Goal: Task Accomplishment & Management: Use online tool/utility

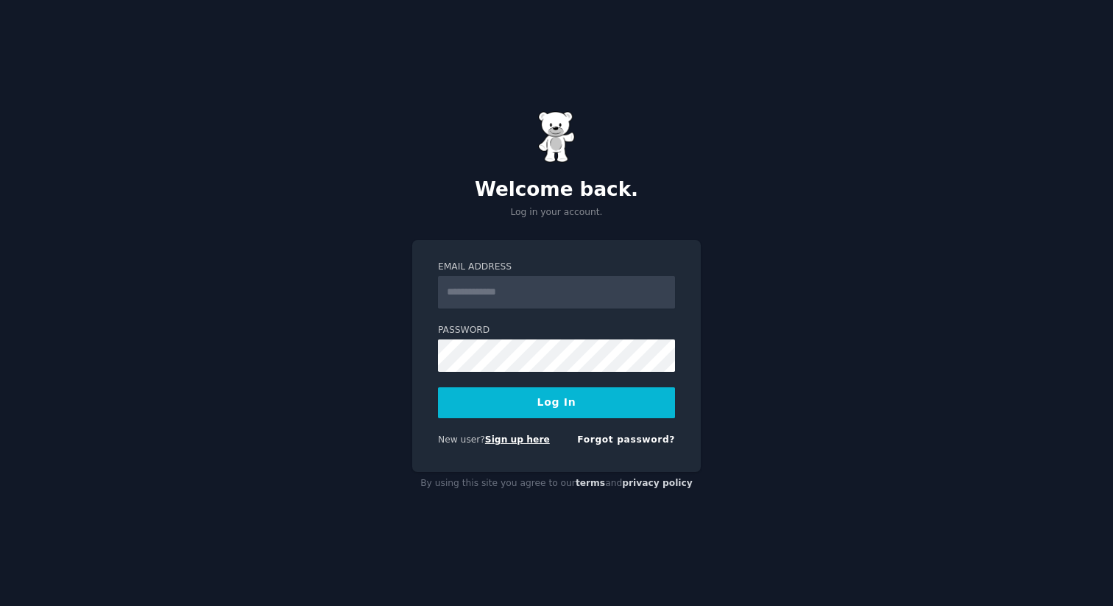
click at [523, 439] on link "Sign up here" at bounding box center [517, 439] width 65 height 10
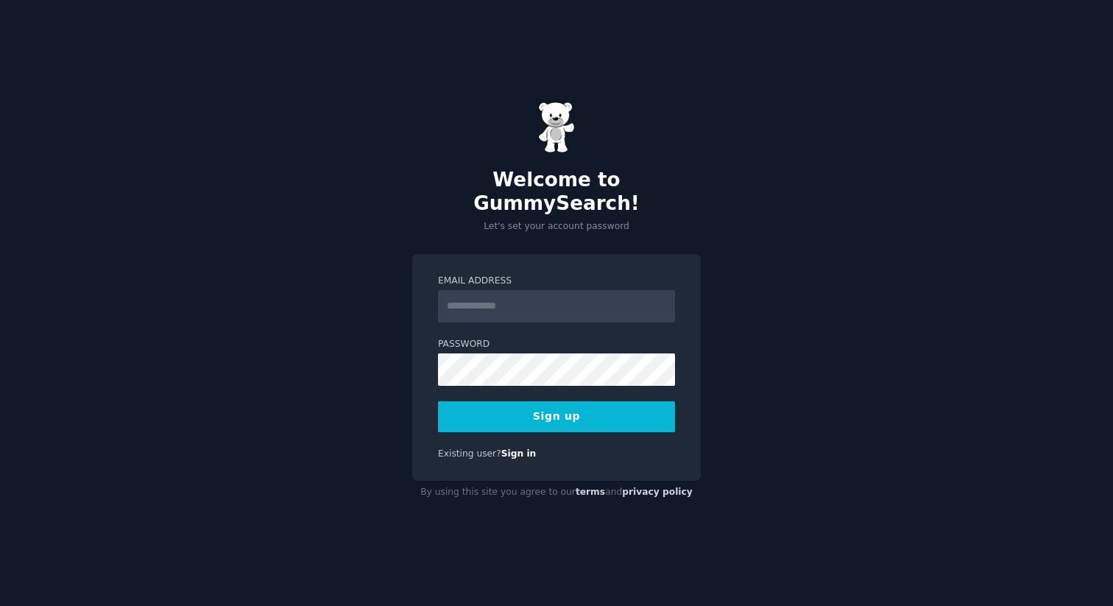
click at [481, 297] on input "Email Address" at bounding box center [556, 306] width 237 height 32
click at [493, 296] on input "Email Address" at bounding box center [556, 306] width 237 height 32
type input "**********"
click at [562, 410] on button "Sign up" at bounding box center [556, 416] width 237 height 31
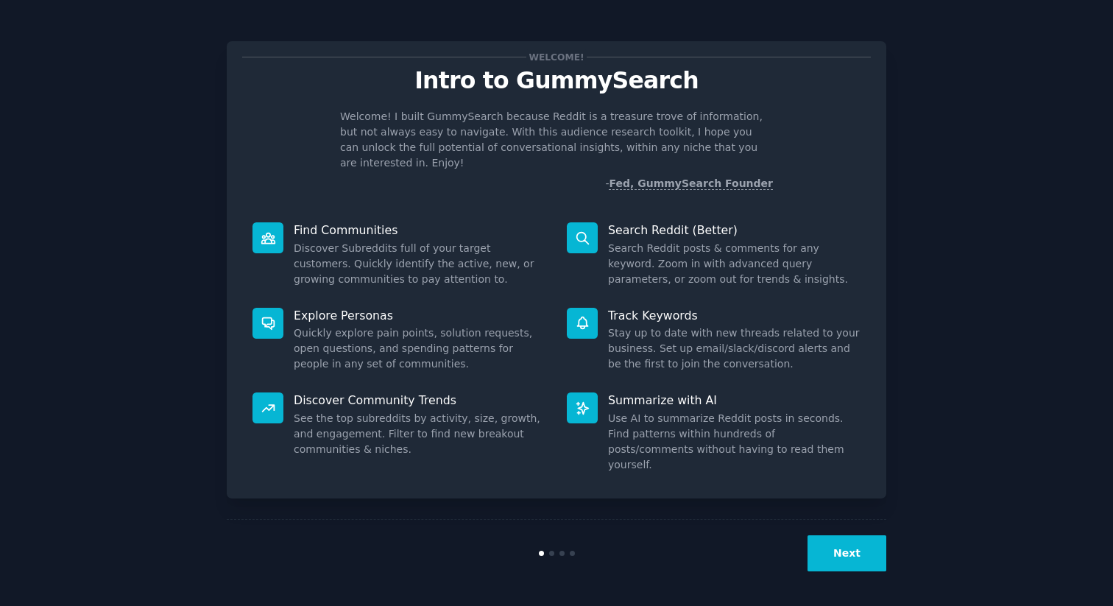
click at [736, 177] on link "Fed, GummySearch Founder" at bounding box center [691, 183] width 164 height 13
click at [826, 546] on button "Next" at bounding box center [847, 553] width 79 height 36
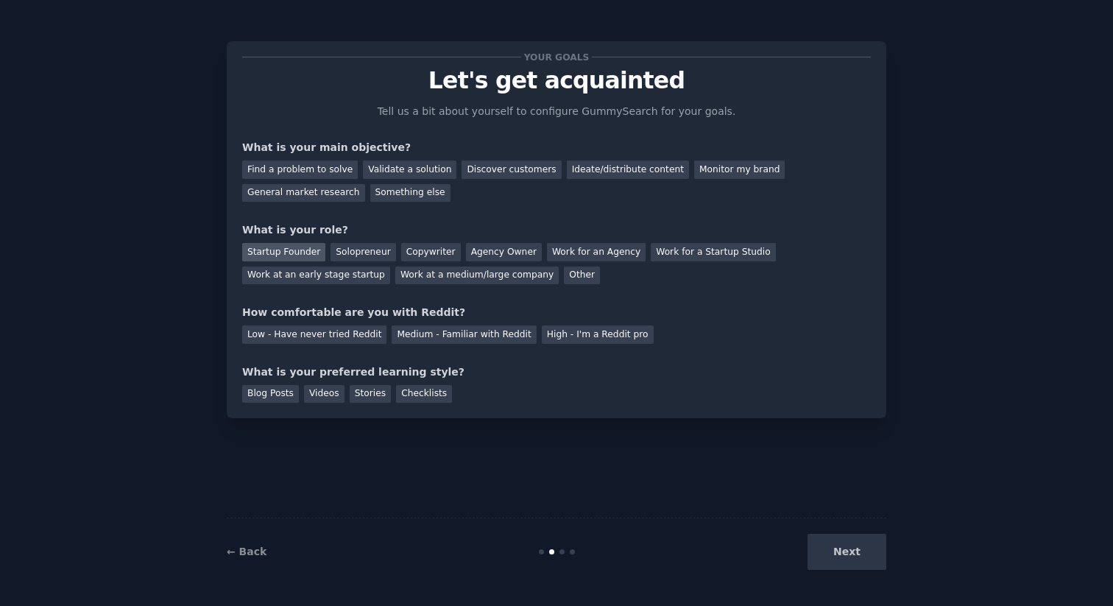
click at [294, 257] on div "Startup Founder" at bounding box center [283, 252] width 83 height 18
click at [333, 253] on div "Solopreneur" at bounding box center [363, 252] width 65 height 18
click at [401, 172] on div "Validate a solution" at bounding box center [410, 170] width 94 height 18
click at [542, 337] on div "High - I'm a Reddit pro" at bounding box center [598, 334] width 112 height 18
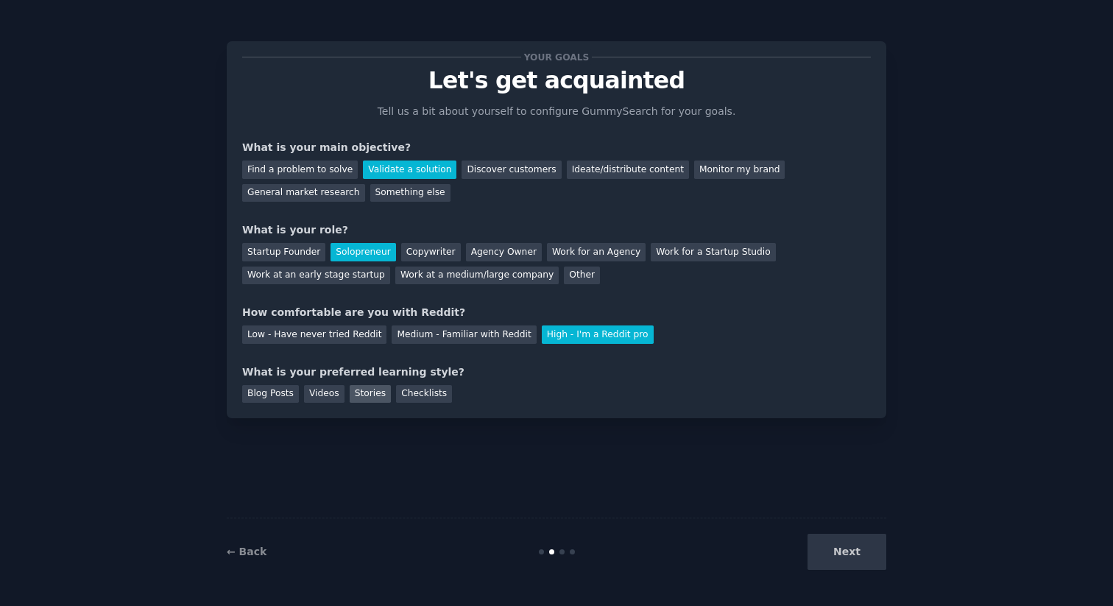
click at [368, 394] on div "Stories" at bounding box center [370, 394] width 41 height 18
click at [409, 396] on div "Checklists" at bounding box center [424, 394] width 56 height 18
click at [370, 396] on div "Stories" at bounding box center [370, 394] width 41 height 18
click at [438, 395] on div "Checklists" at bounding box center [424, 394] width 56 height 18
click at [828, 549] on button "Next" at bounding box center [847, 552] width 79 height 36
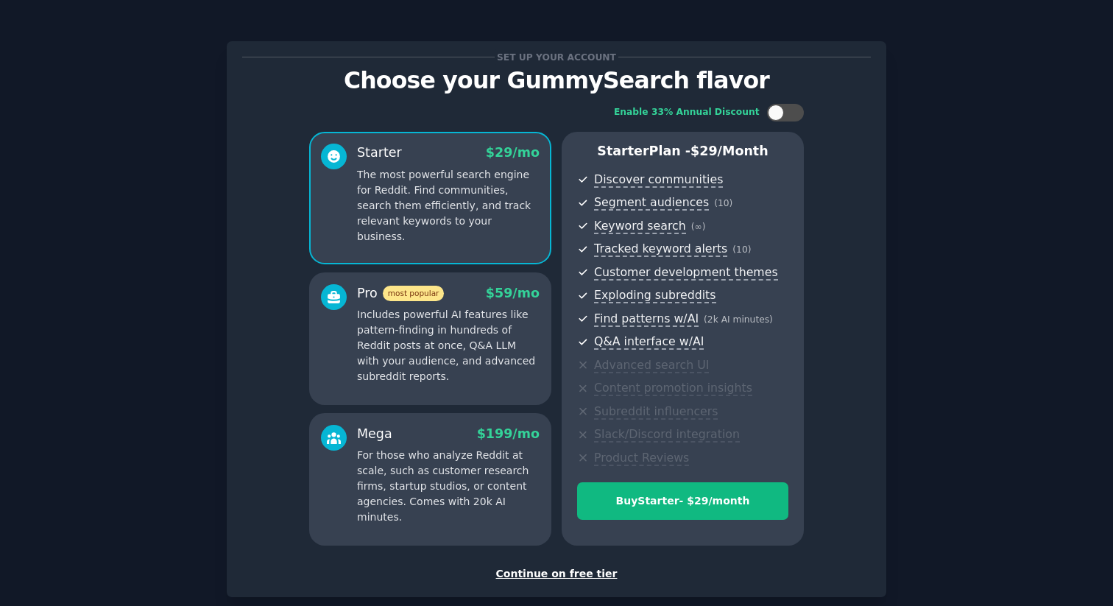
click at [582, 571] on div "Continue on free tier" at bounding box center [556, 573] width 629 height 15
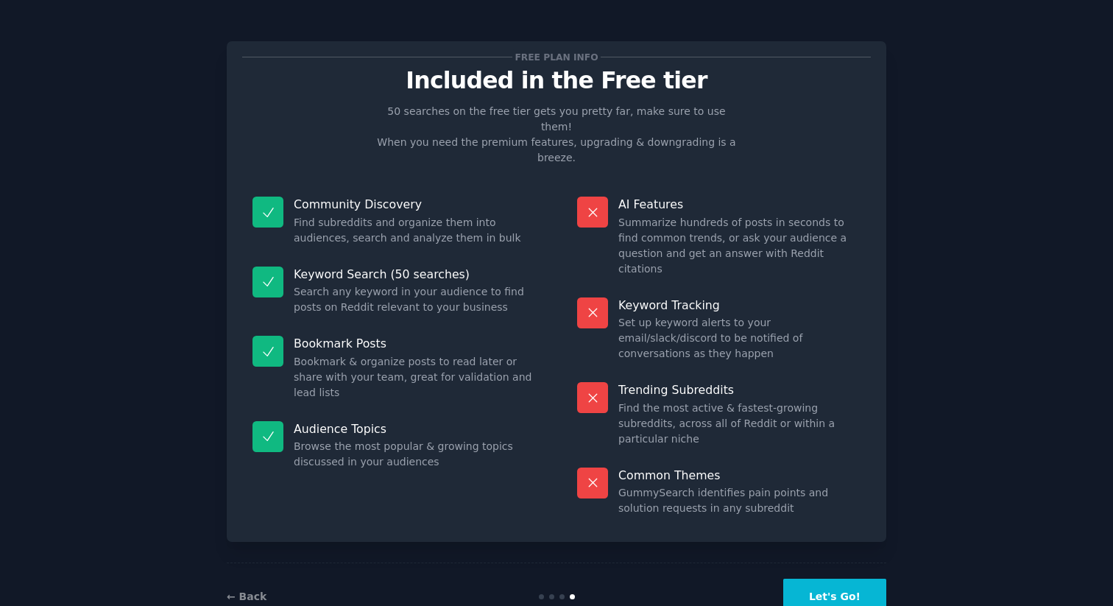
click at [839, 579] on button "Let's Go!" at bounding box center [834, 597] width 103 height 36
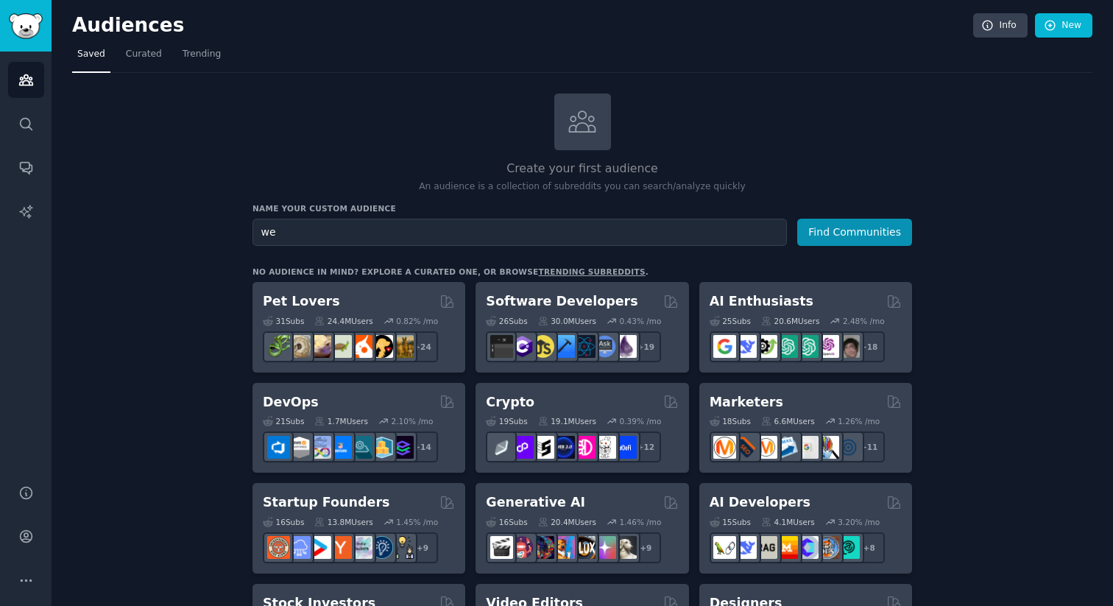
type input "w"
type input "coffee lovers"
click at [878, 239] on button "Find Communities" at bounding box center [854, 232] width 115 height 27
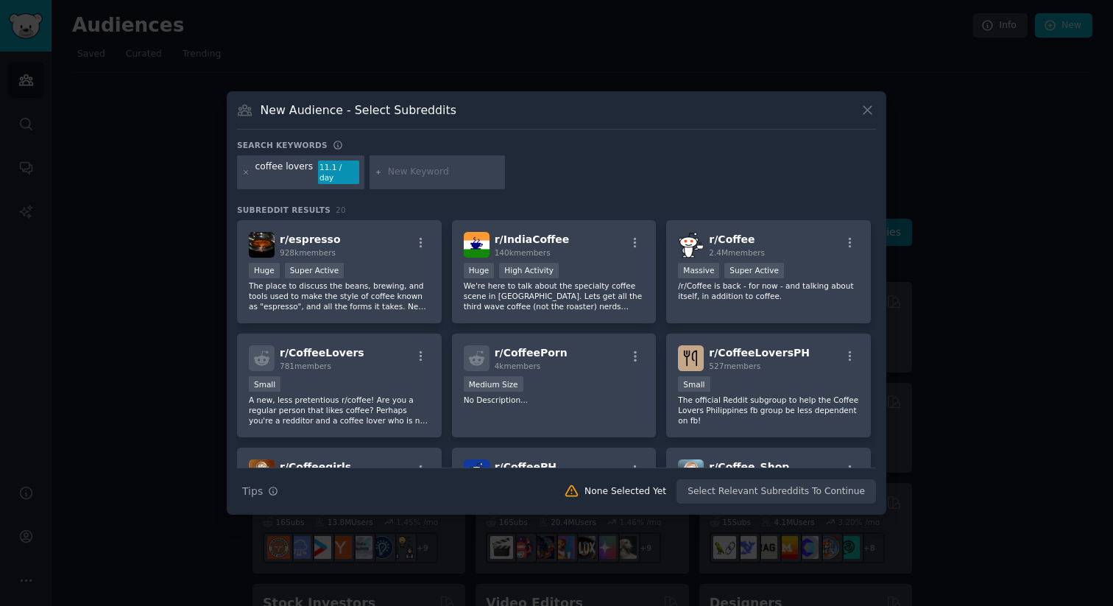
click at [864, 115] on icon at bounding box center [867, 109] width 15 height 15
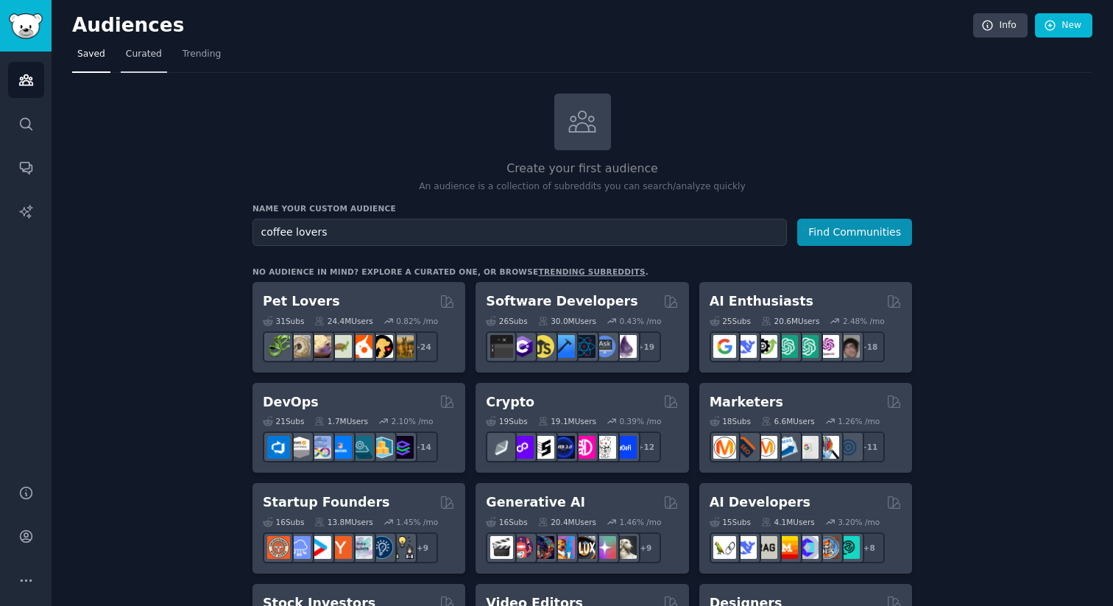
click at [137, 60] on link "Curated" at bounding box center [144, 58] width 46 height 30
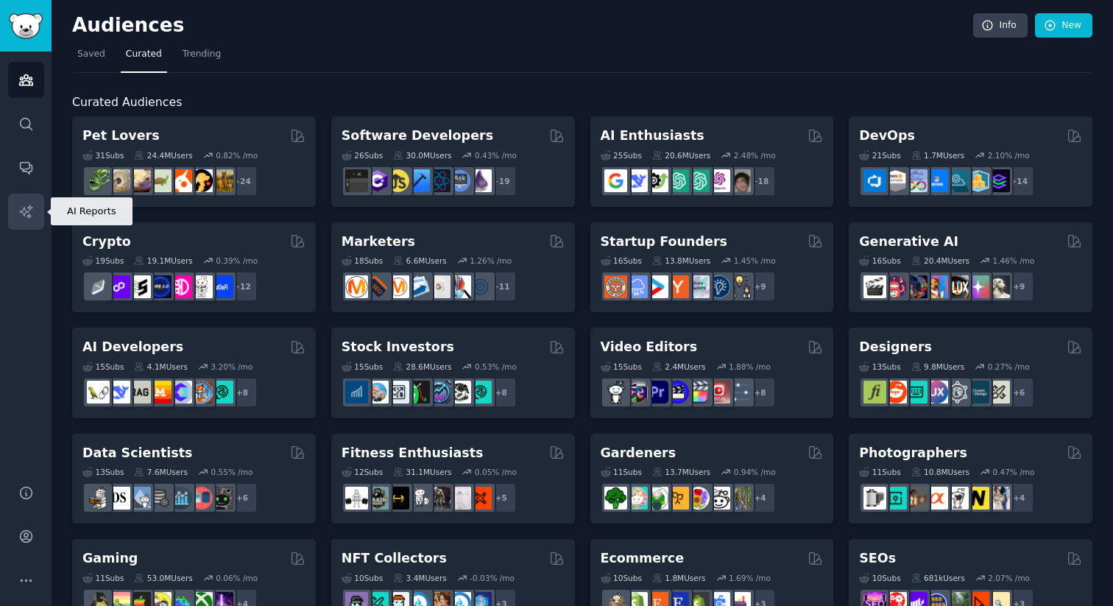
click at [19, 207] on icon "Sidebar" at bounding box center [25, 211] width 15 height 15
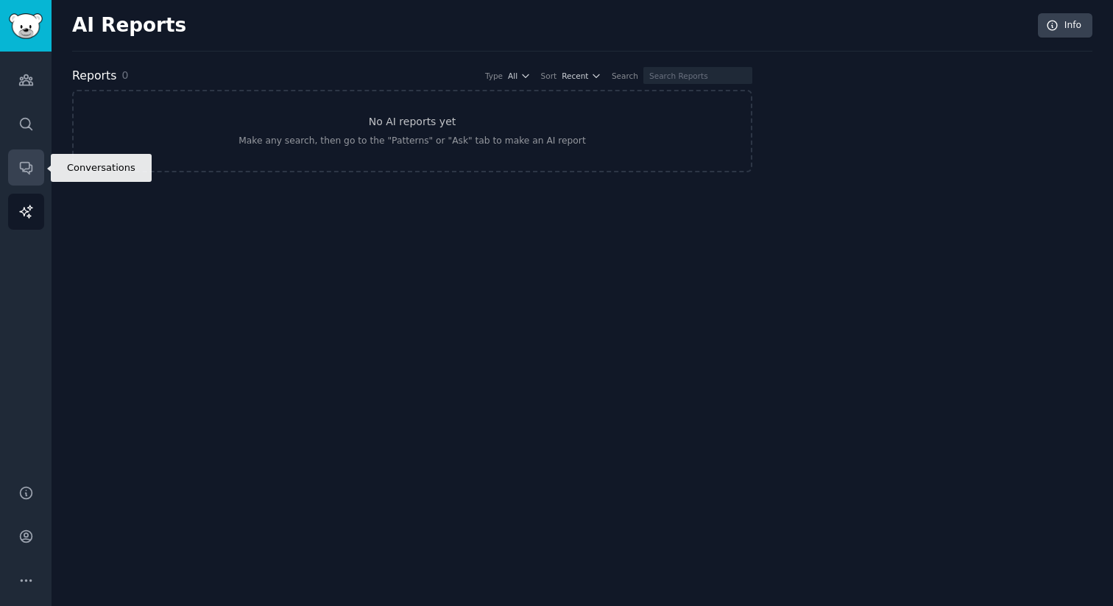
click at [18, 173] on icon "Sidebar" at bounding box center [25, 167] width 15 height 15
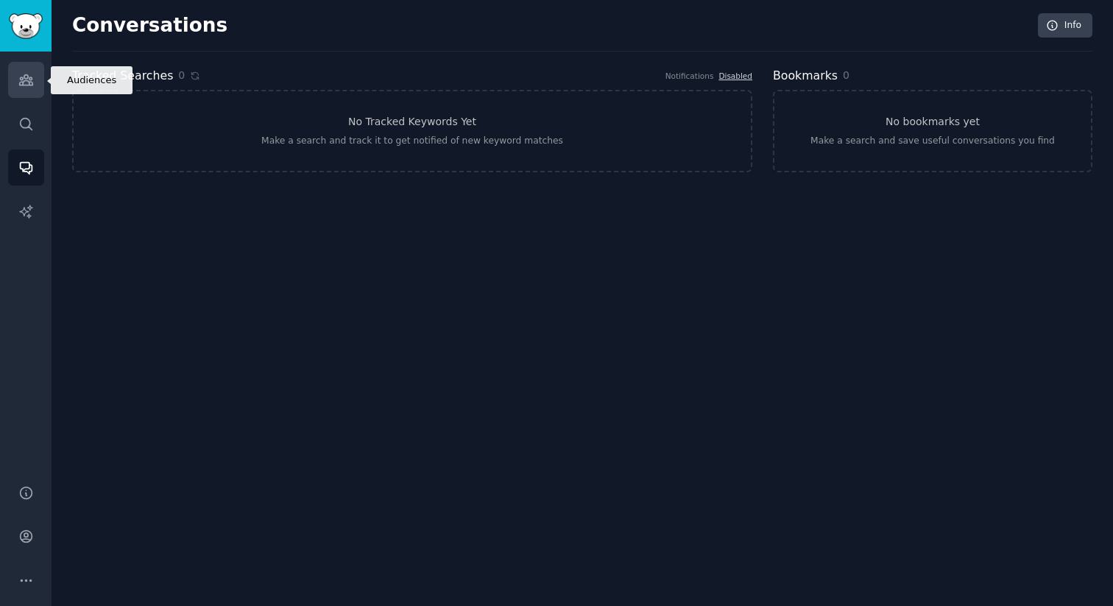
click at [29, 92] on link "Audiences" at bounding box center [26, 80] width 36 height 36
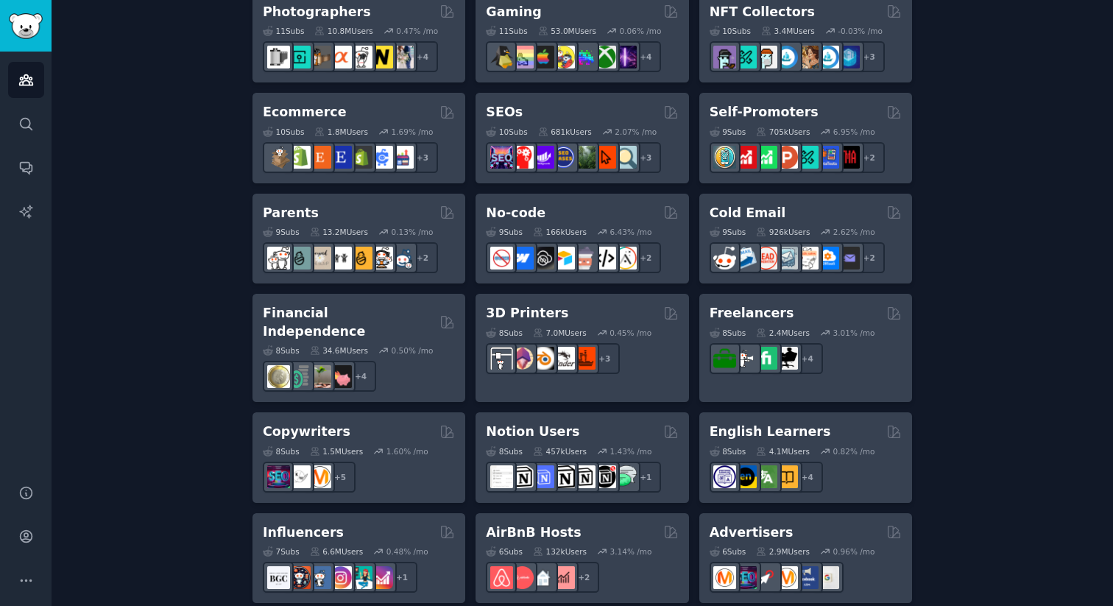
scroll to position [793, 0]
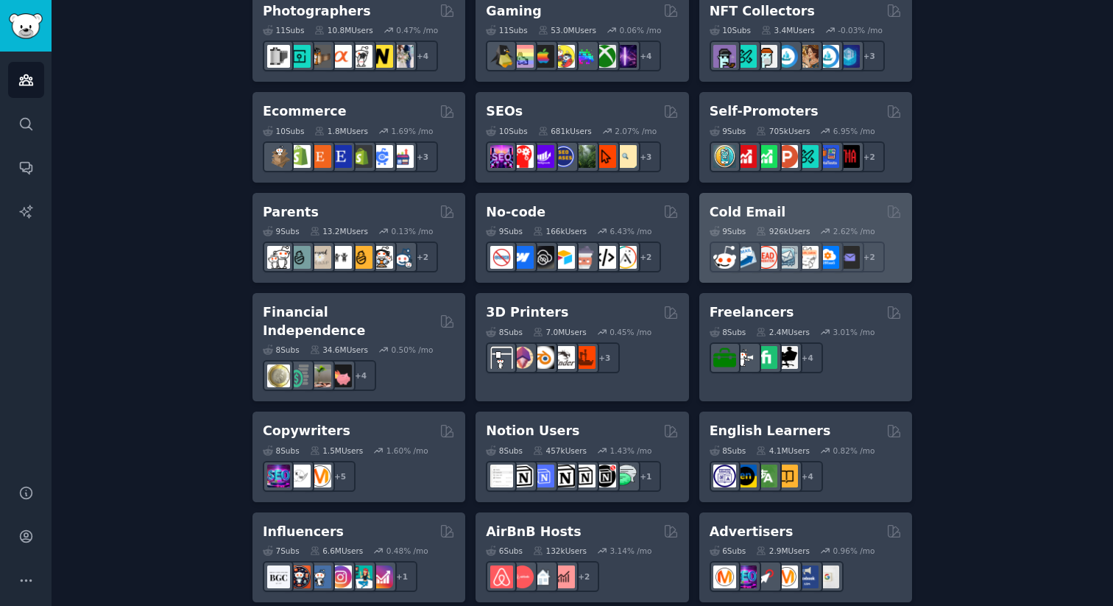
click at [806, 219] on div "Cold Email" at bounding box center [806, 212] width 192 height 18
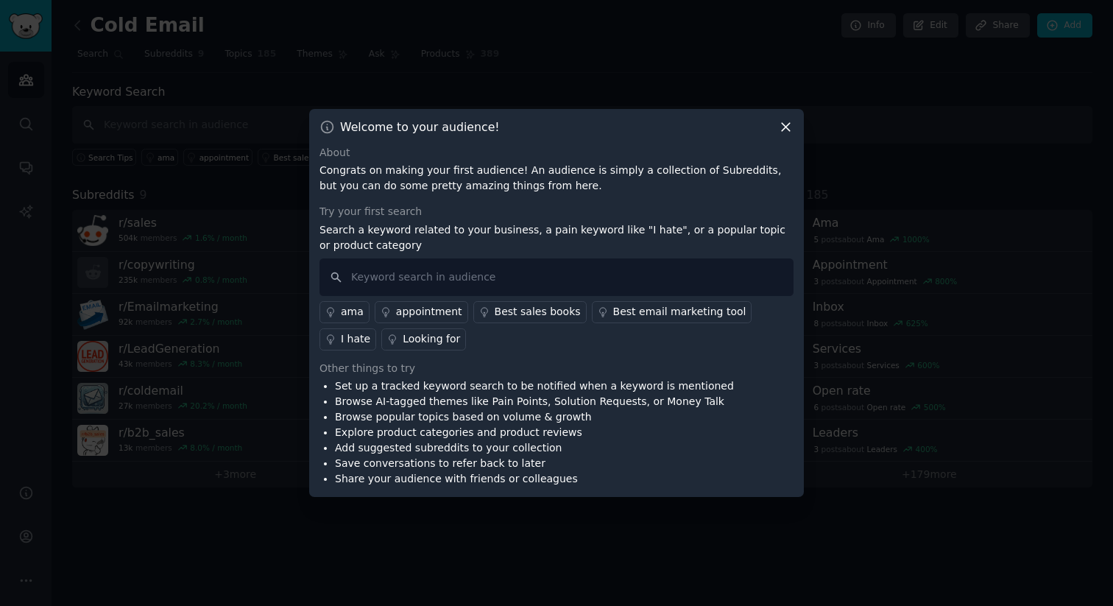
click at [783, 130] on icon at bounding box center [786, 127] width 8 height 8
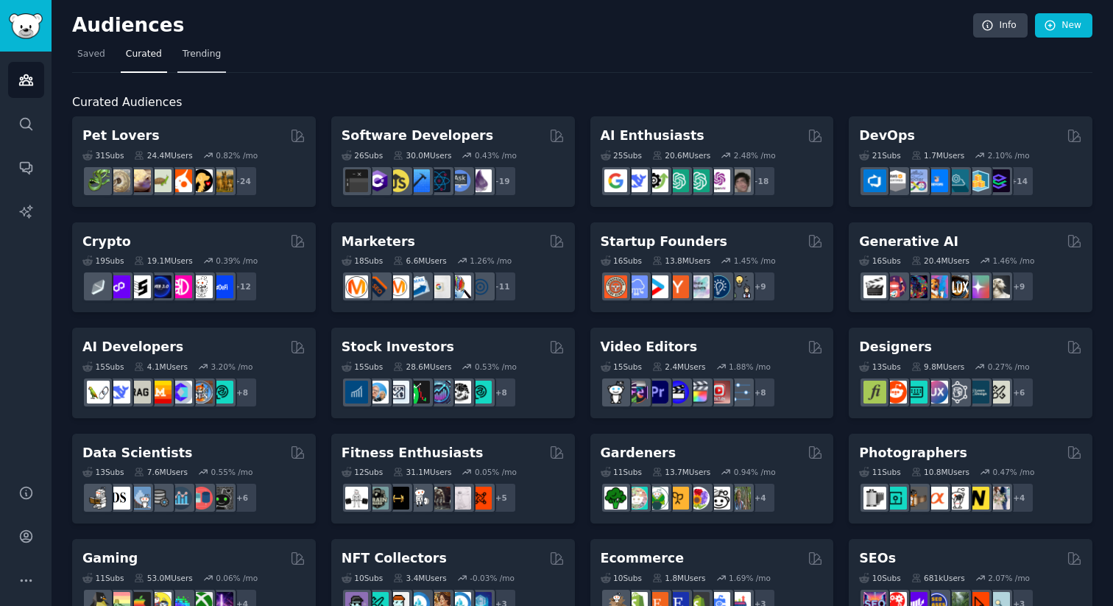
click at [200, 55] on span "Trending" at bounding box center [202, 54] width 38 height 13
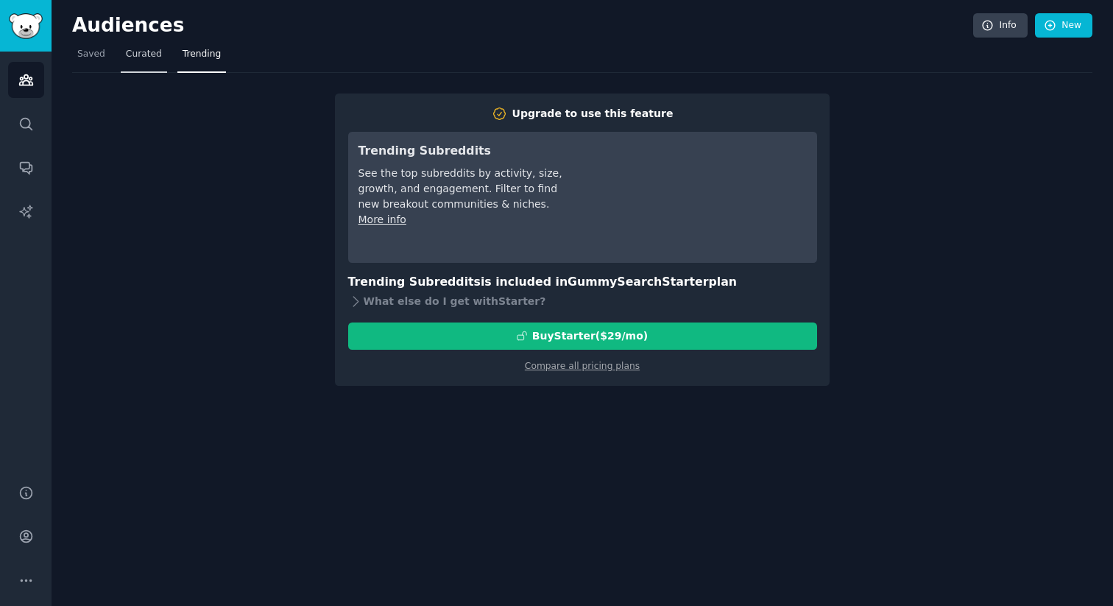
click at [144, 55] on span "Curated" at bounding box center [144, 54] width 36 height 13
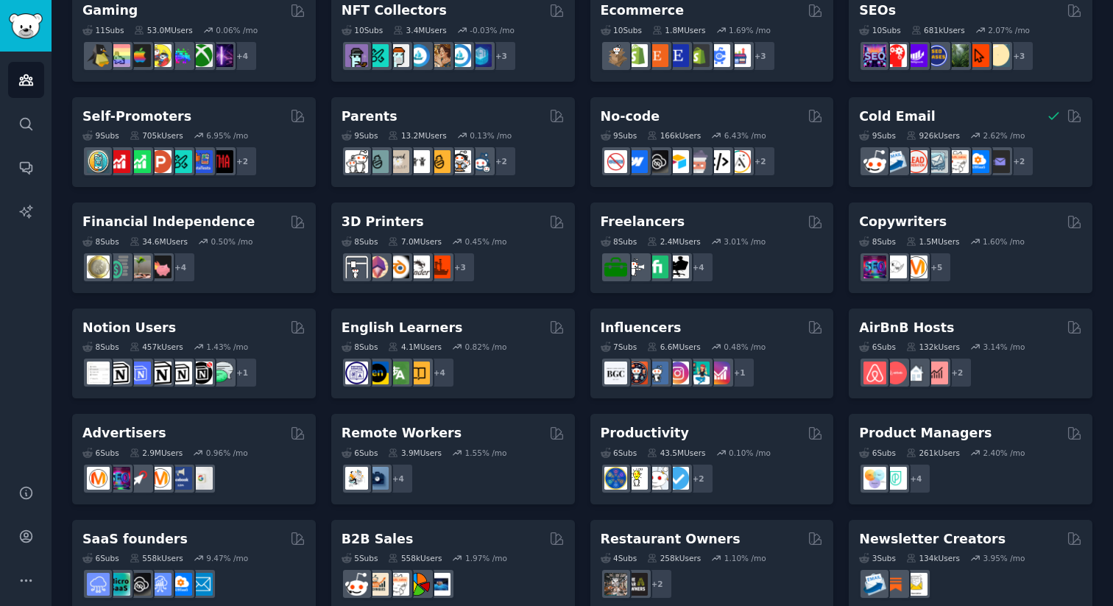
scroll to position [572, 0]
